Goal: Find specific page/section: Find specific page/section

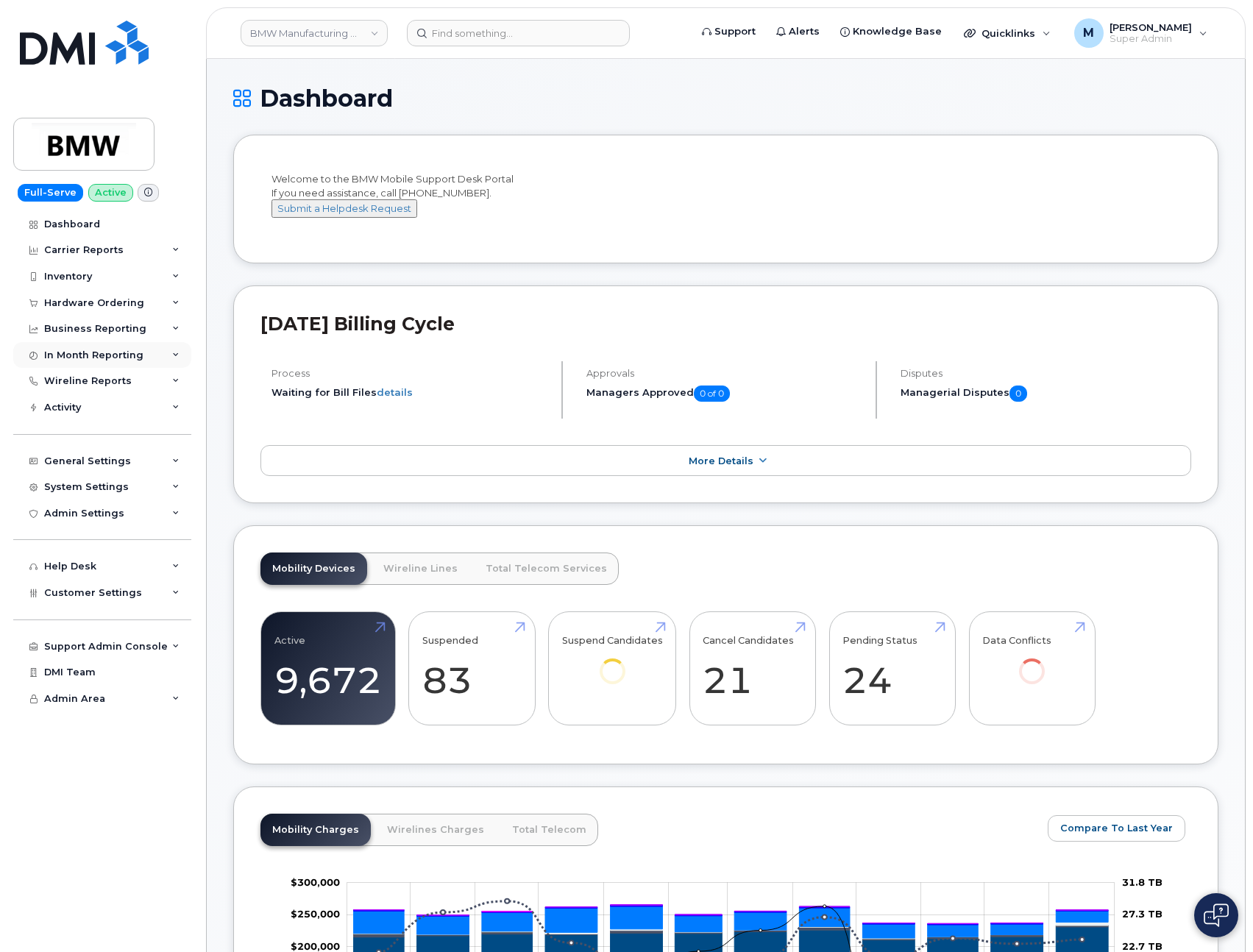
click at [91, 350] on div "In Month Reporting" at bounding box center [93, 356] width 99 height 12
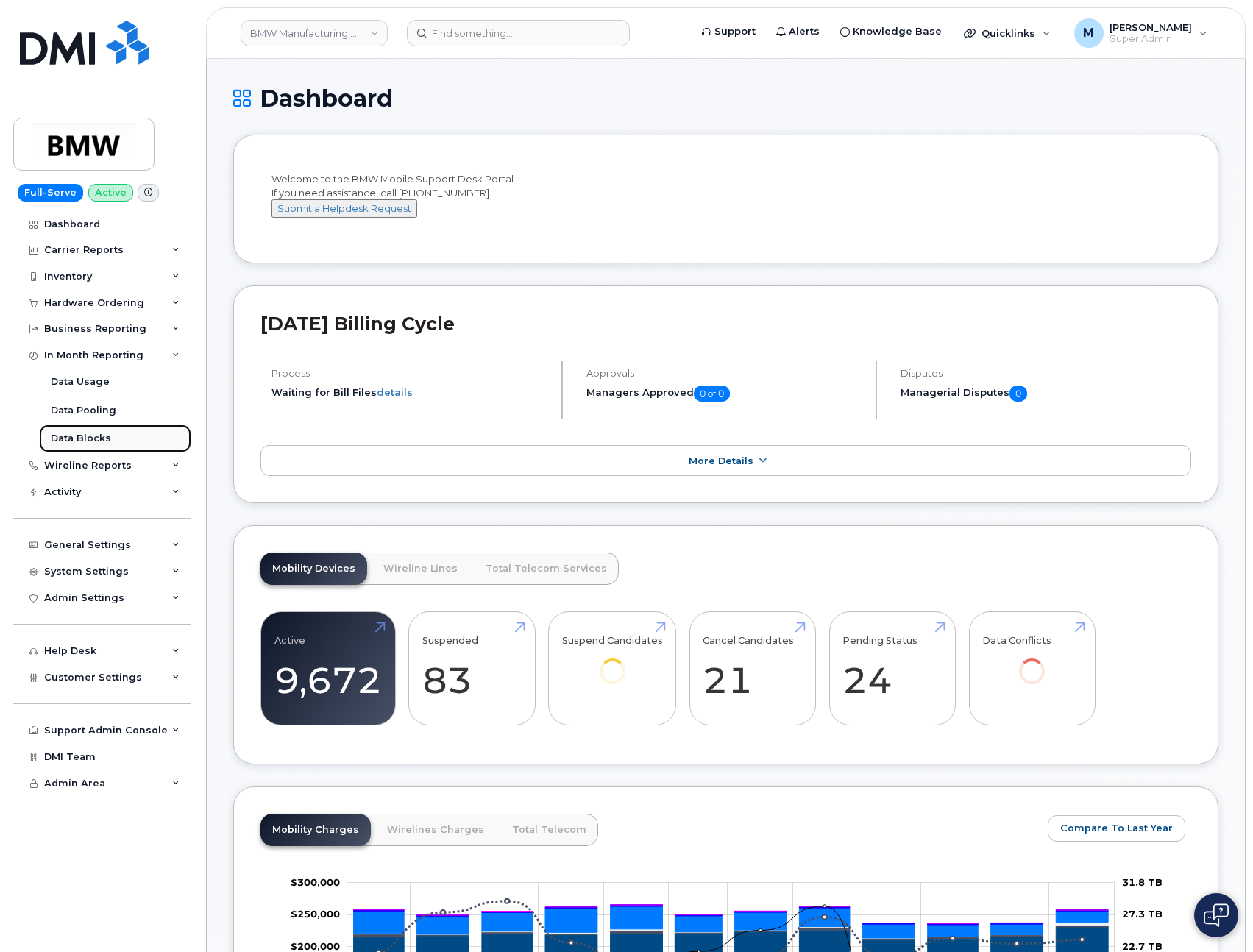
click at [88, 432] on div "Data Blocks" at bounding box center [81, 439] width 61 height 13
